Goal: Information Seeking & Learning: Check status

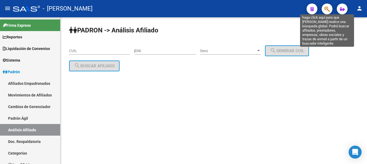
click at [327, 9] on icon "button" at bounding box center [326, 9] width 5 height 6
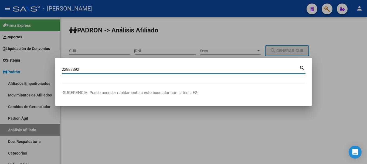
type input "22883892"
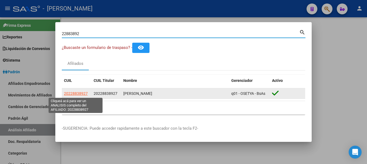
click at [68, 95] on span "20228838927" at bounding box center [76, 93] width 24 height 4
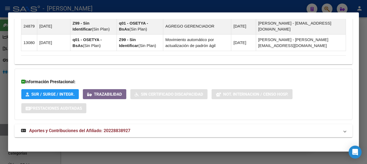
scroll to position [391, 0]
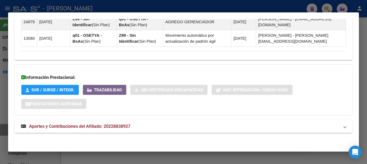
click at [186, 122] on mat-expansion-panel-header "Aportes y Contribuciones del Afiliado: 20228838927" at bounding box center [184, 126] width 338 height 13
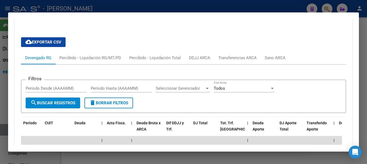
scroll to position [504, 0]
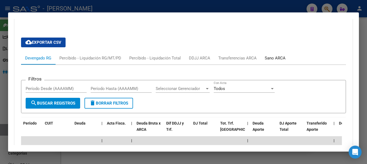
click at [279, 57] on div "Sano ARCA" at bounding box center [275, 58] width 21 height 6
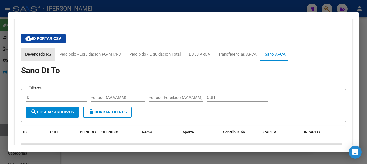
click at [53, 58] on div "Devengado RG" at bounding box center [38, 54] width 34 height 13
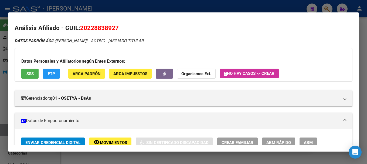
scroll to position [0, 0]
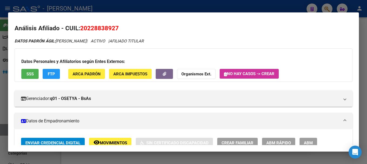
click at [108, 26] on span "20228838927" at bounding box center [99, 28] width 39 height 7
copy span "20228838927"
click at [162, 10] on div at bounding box center [183, 82] width 367 height 164
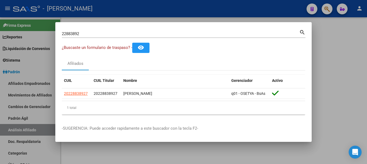
click at [162, 10] on div at bounding box center [183, 82] width 367 height 164
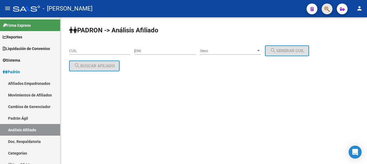
click at [330, 10] on button "button" at bounding box center [327, 9] width 11 height 11
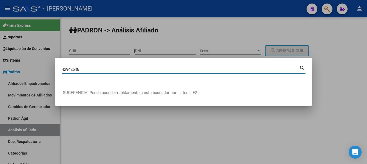
type input "42942646"
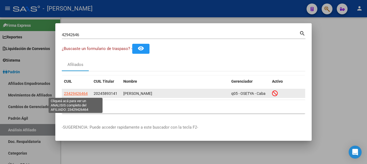
click at [78, 92] on span "23429426464" at bounding box center [76, 93] width 24 height 4
type textarea "23429426464"
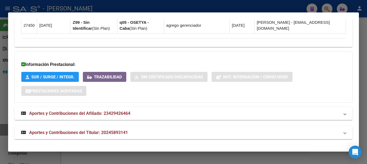
click at [120, 114] on span "Aportes y Contribuciones del Afiliado: 23429426464" at bounding box center [79, 113] width 101 height 5
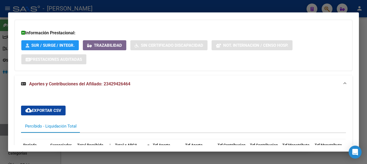
click at [150, 85] on mat-panel-title "Aportes y Contribuciones del Afiliado: 23429426464" at bounding box center [180, 84] width 319 height 6
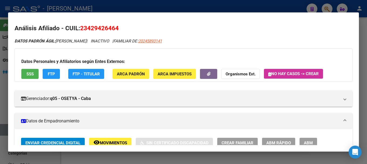
click at [108, 30] on span "23429426464" at bounding box center [99, 28] width 39 height 7
copy span "23429426464"
